Goal: Find specific page/section: Find specific page/section

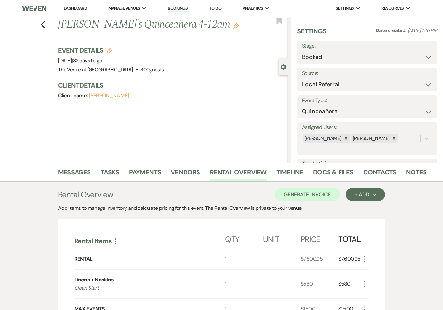
select select "20"
select select "15"
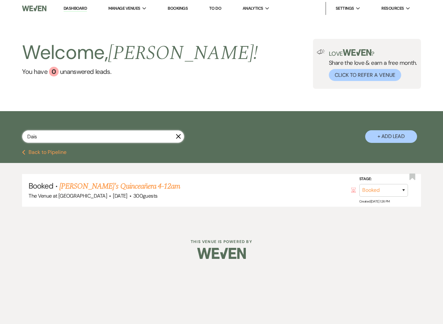
click at [54, 138] on input "Dais" at bounding box center [103, 136] width 162 height 13
click at [176, 132] on input "Dais" at bounding box center [103, 136] width 162 height 13
click at [177, 142] on input "Dais" at bounding box center [103, 136] width 162 height 13
type input "D"
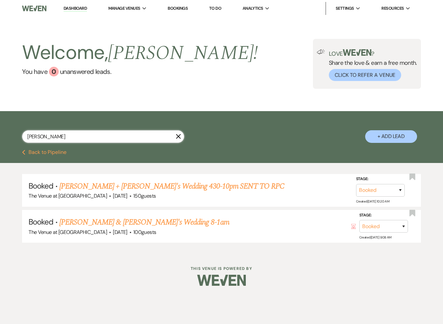
type input "[PERSON_NAME]"
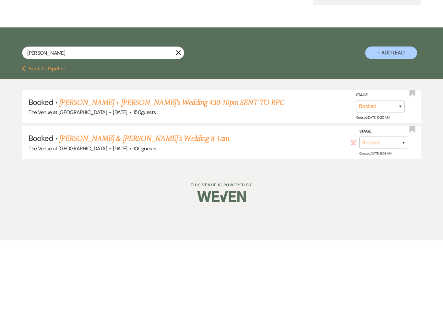
click at [162, 181] on link "[PERSON_NAME] + [PERSON_NAME]'s Wedding 430-10pm SENT TO RPC" at bounding box center [171, 187] width 225 height 12
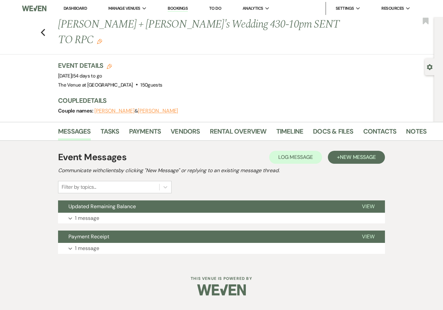
click at [221, 126] on link "Rental Overview" at bounding box center [238, 133] width 57 height 14
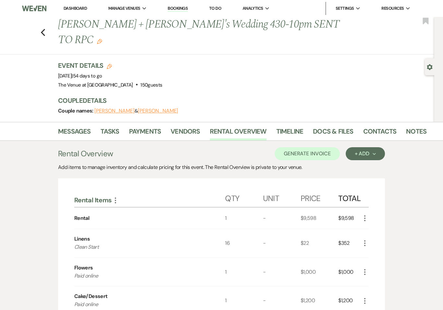
click at [414, 126] on link "Notes" at bounding box center [416, 133] width 20 height 14
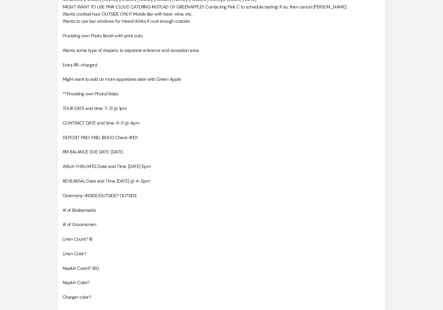
scroll to position [197, 0]
click at [266, 171] on p at bounding box center [222, 174] width 318 height 7
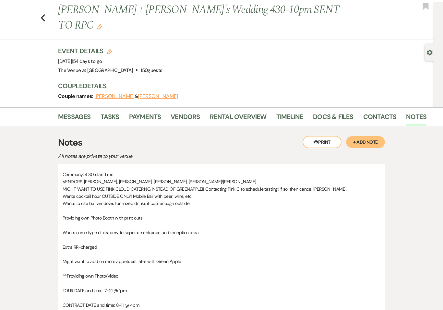
scroll to position [0, 0]
